Goal: Check status

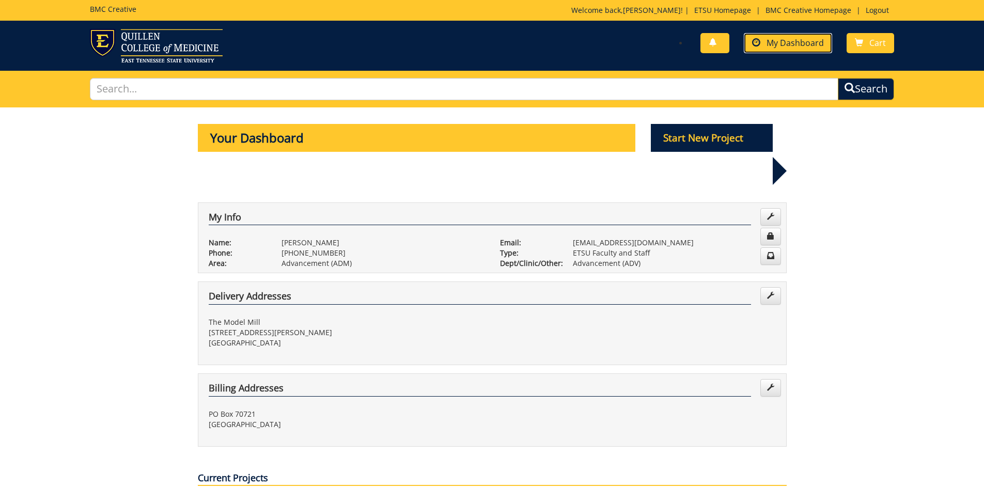
click at [761, 39] on span at bounding box center [756, 43] width 8 height 8
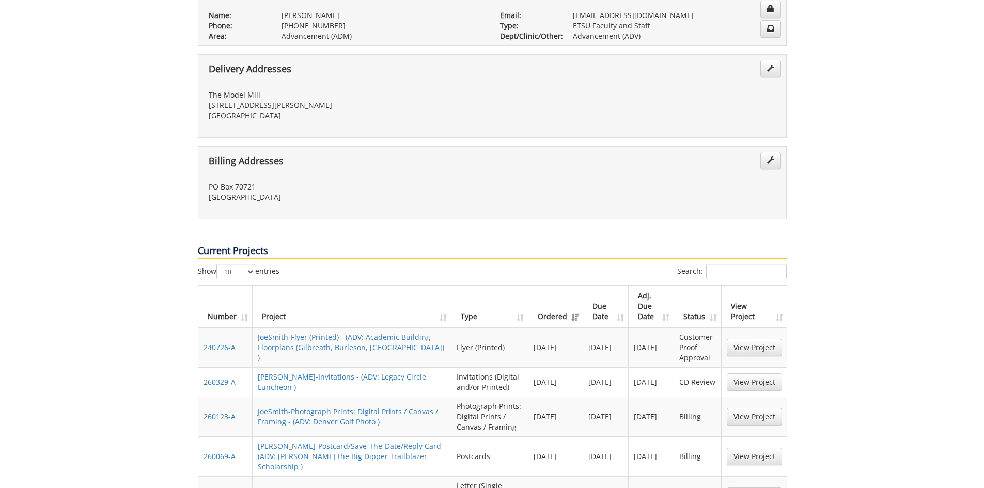
scroll to position [258, 0]
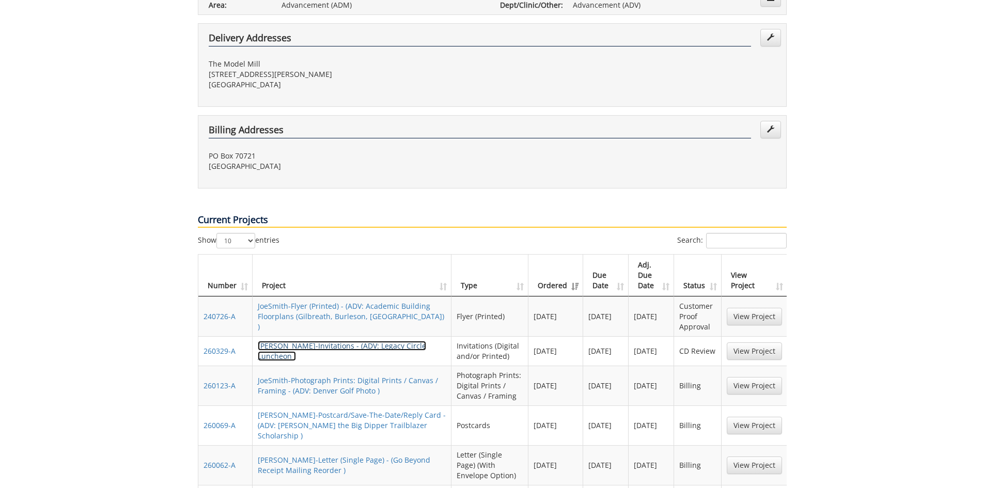
click at [413, 341] on link "JoeSmith-Invitations - (ADV: Legacy Circle Luncheon )" at bounding box center [342, 351] width 168 height 20
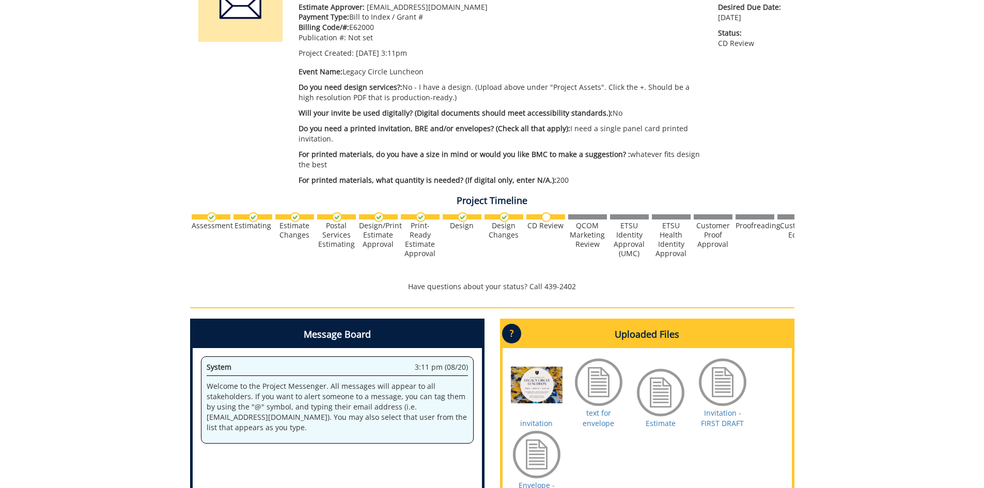
scroll to position [258, 0]
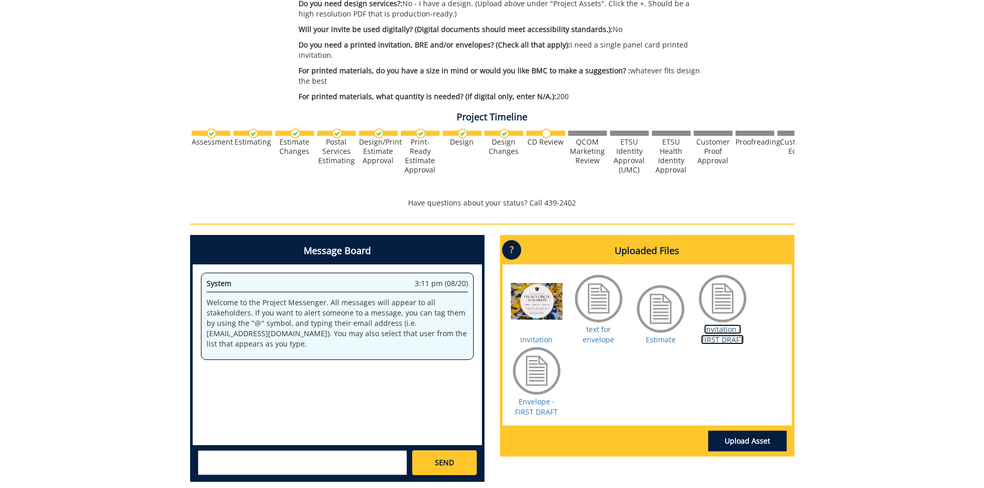
click at [716, 330] on link "Invitation - FIRST DRAFT" at bounding box center [722, 334] width 43 height 20
click at [529, 411] on link "Envelope - FIRST DRAFT" at bounding box center [536, 407] width 43 height 20
